Goal: Task Accomplishment & Management: Use online tool/utility

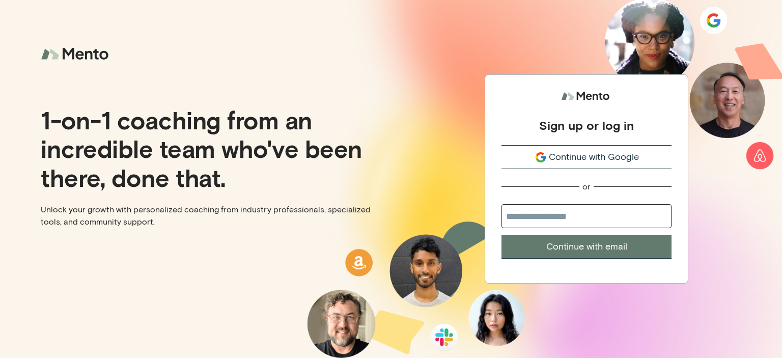
click at [575, 220] on input "email" at bounding box center [586, 216] width 170 height 24
type input "**********"
click at [564, 244] on button "Continue with email" at bounding box center [586, 247] width 170 height 24
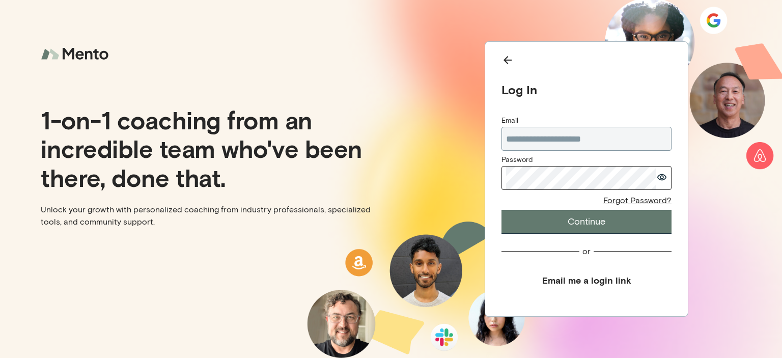
click at [569, 221] on button "Continue" at bounding box center [586, 222] width 170 height 24
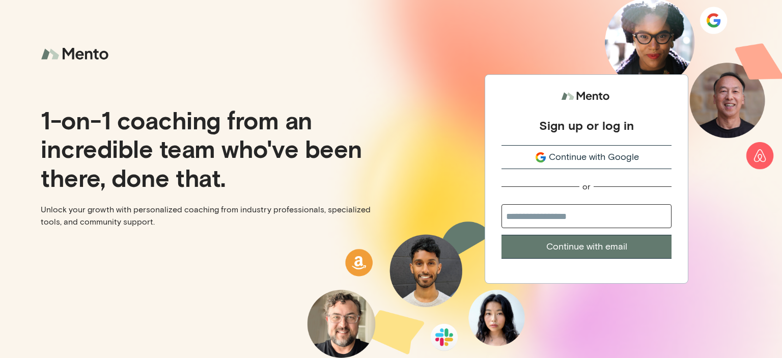
click at [566, 151] on span "Continue with Google" at bounding box center [594, 157] width 90 height 14
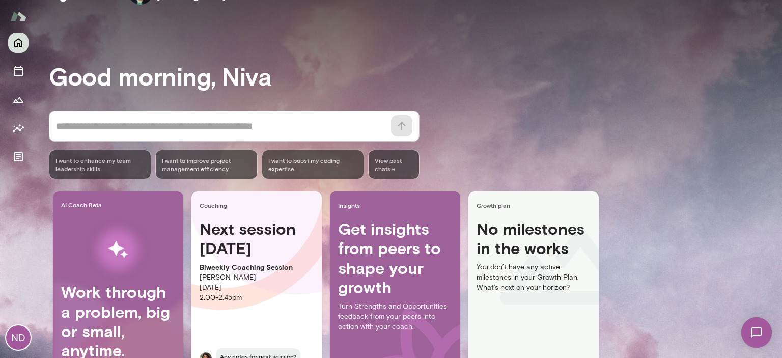
scroll to position [51, 0]
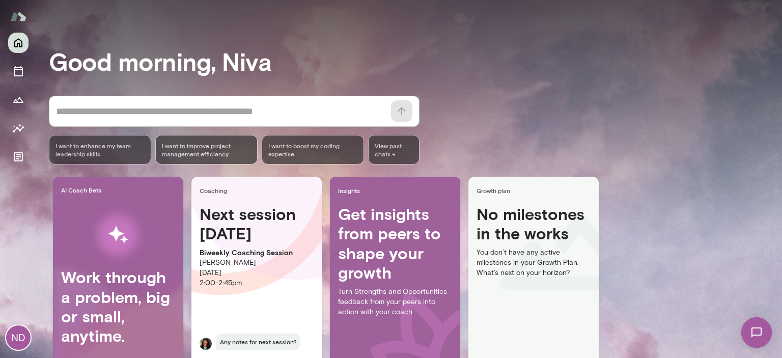
click at [403, 272] on h4 "Get insights from peers to shape your growth" at bounding box center [395, 243] width 114 height 78
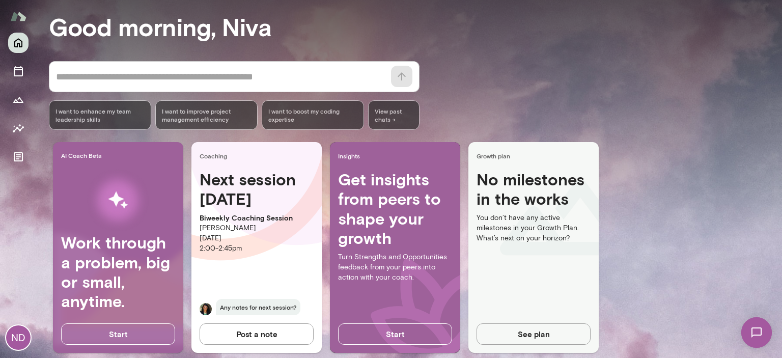
scroll to position [100, 0]
